Goal: Transaction & Acquisition: Purchase product/service

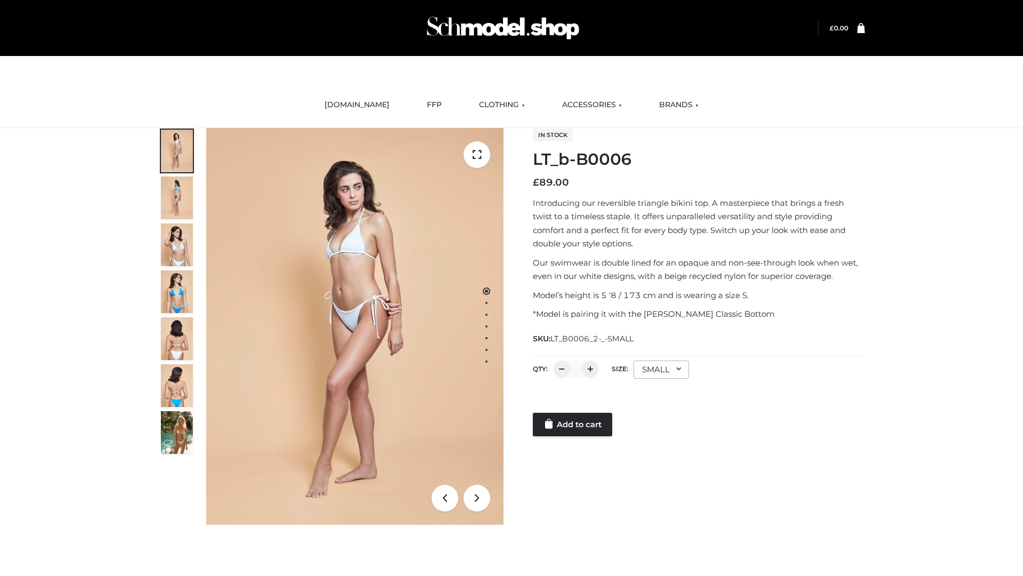
click at [573, 424] on link "Add to cart" at bounding box center [572, 423] width 79 height 23
